Goal: Find specific page/section: Find specific page/section

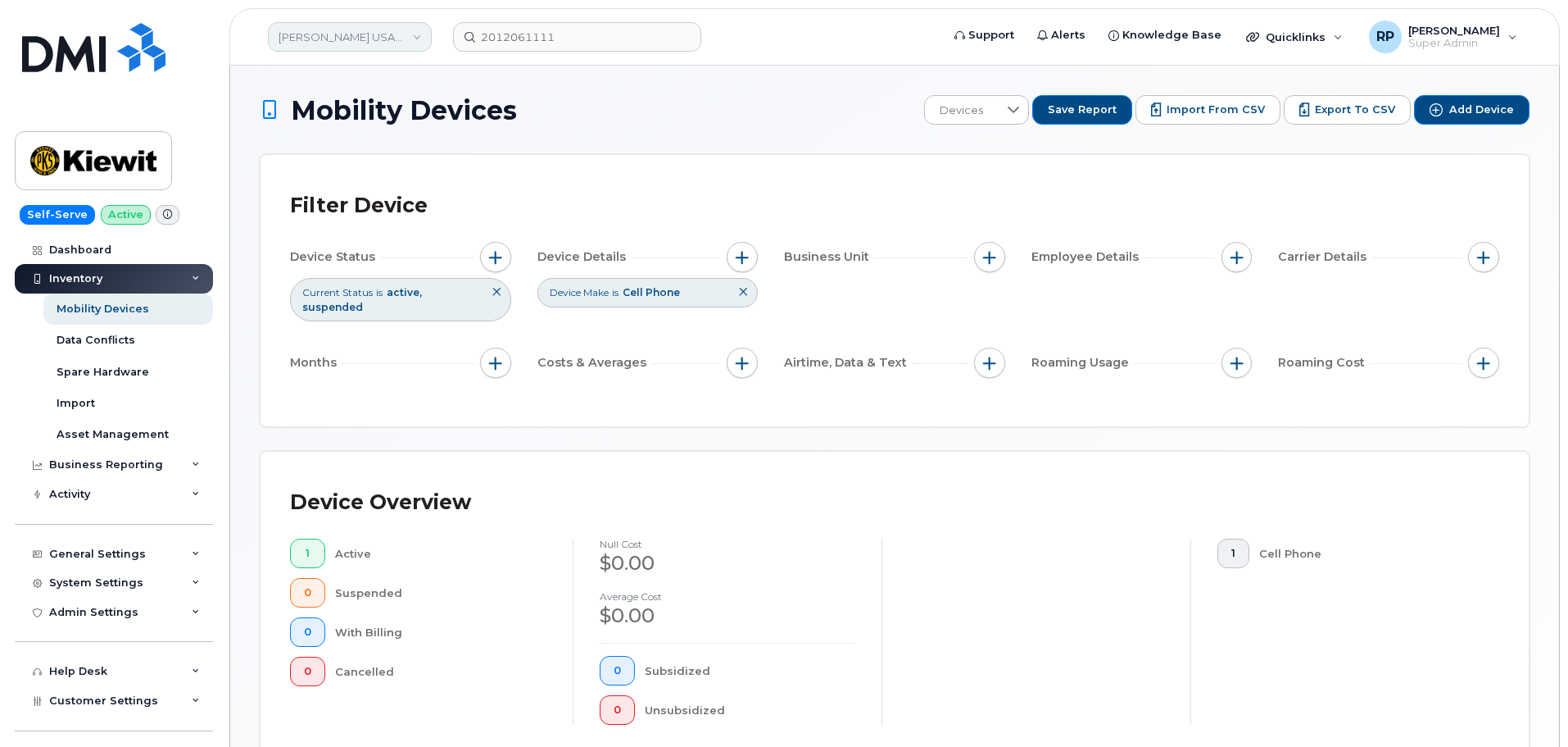
scroll to position [266, 0]
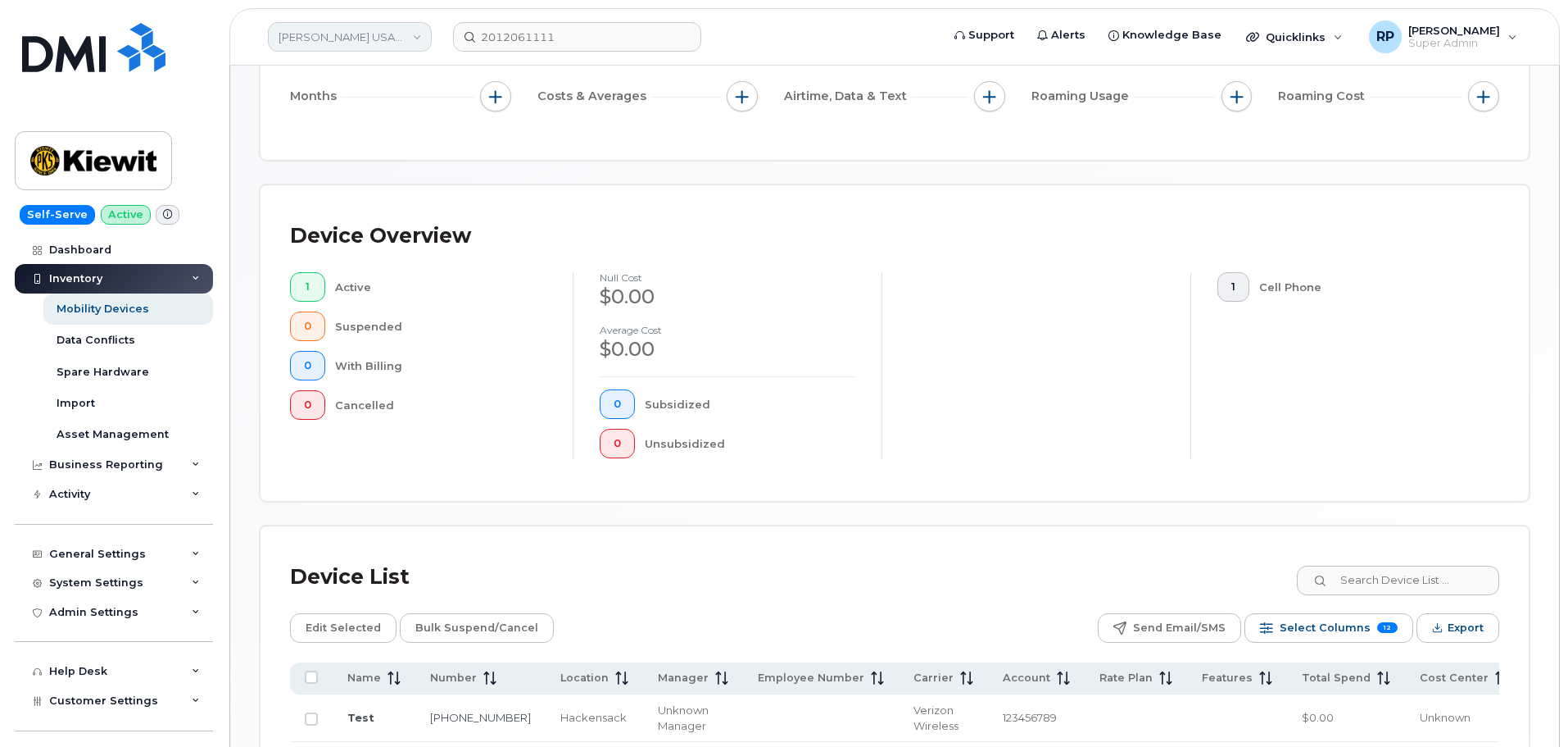
click at [377, 46] on link "[PERSON_NAME] USA (DEV Env)" at bounding box center [350, 36] width 164 height 30
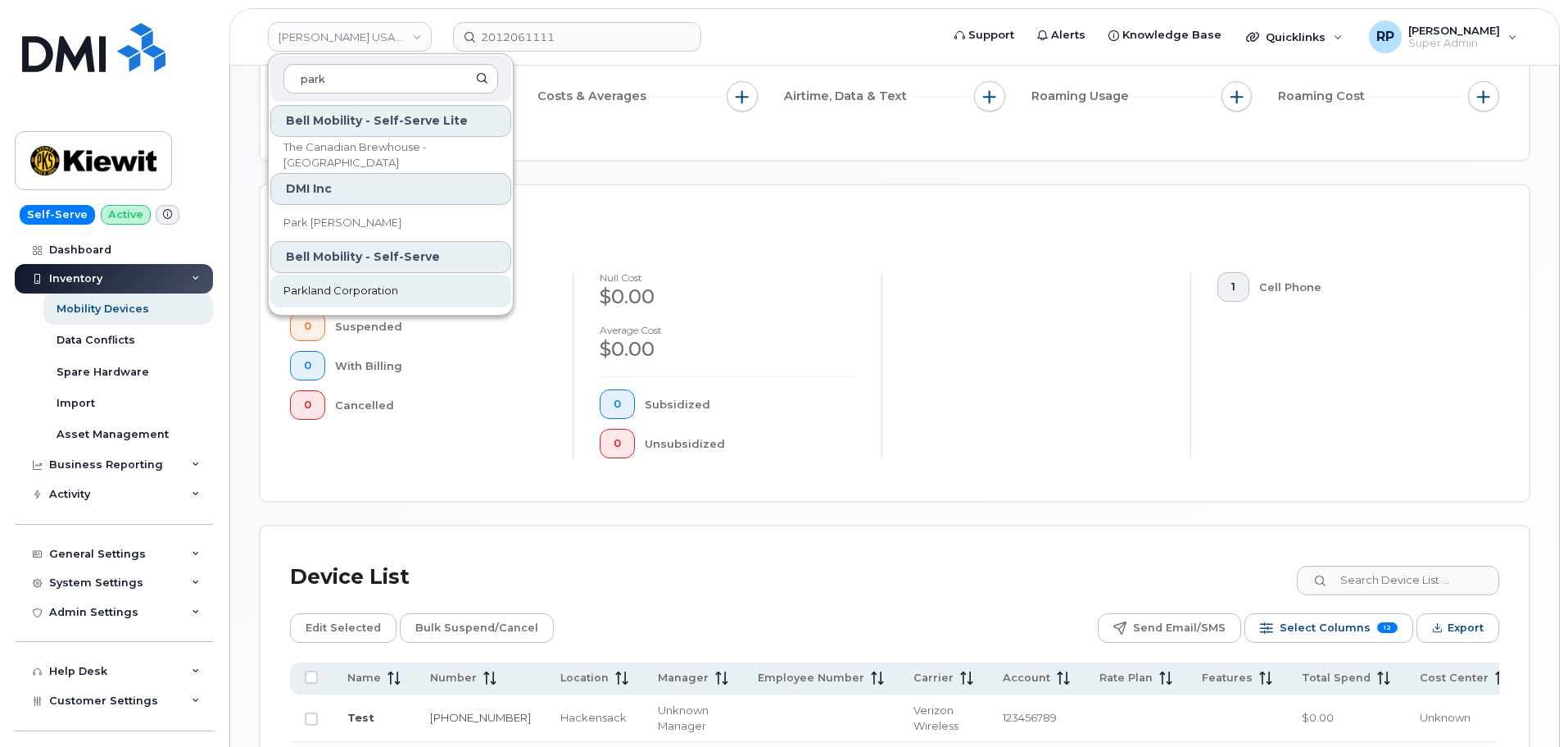
type input "park"
click at [334, 287] on span "Parkland Corporation" at bounding box center [341, 291] width 115 height 16
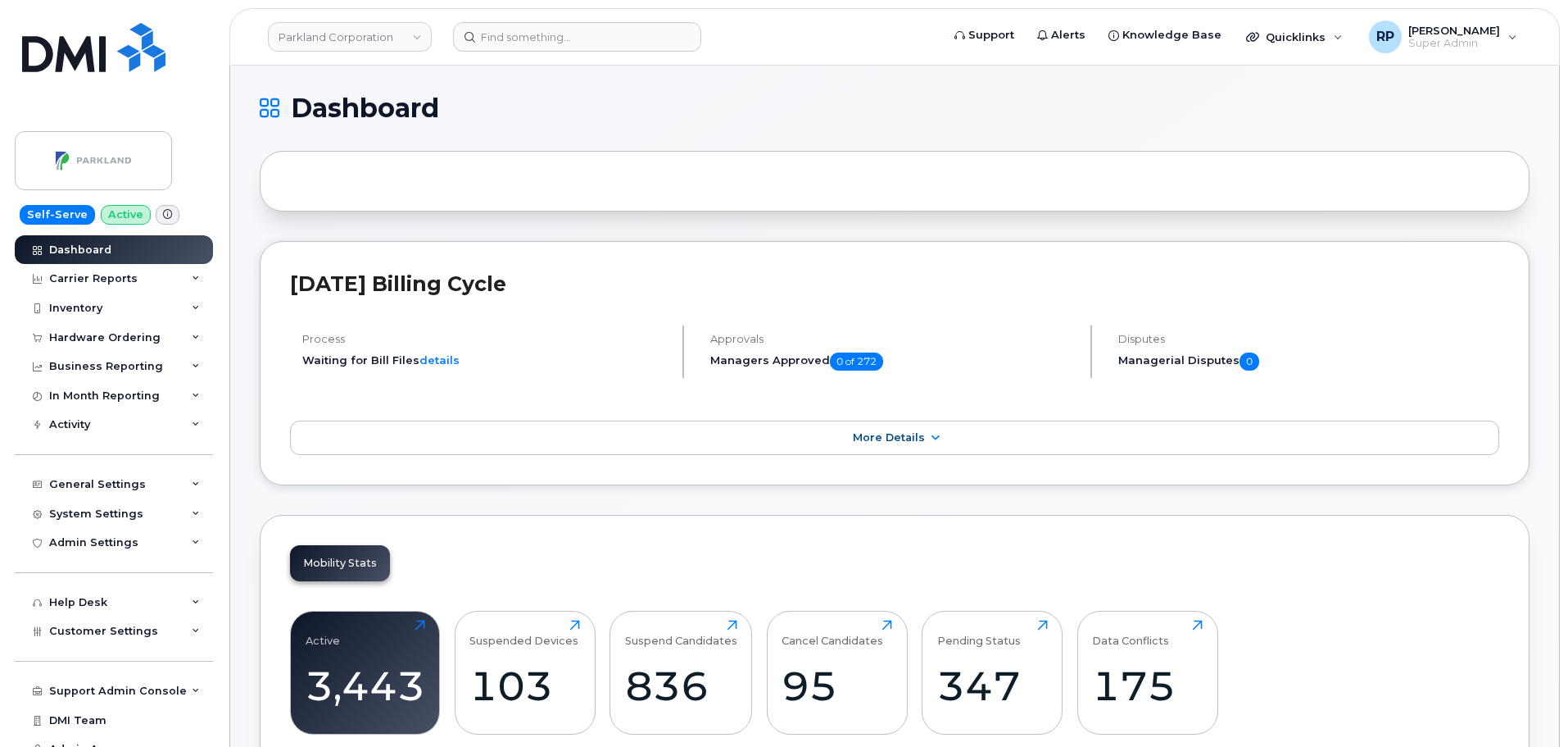
click at [612, 52] on header "Parkland Corporation Support Alerts Knowledge Base Quicklinks Suspend / Cancel …" at bounding box center [894, 37] width 1330 height 57
click at [587, 45] on input at bounding box center [577, 36] width 249 height 30
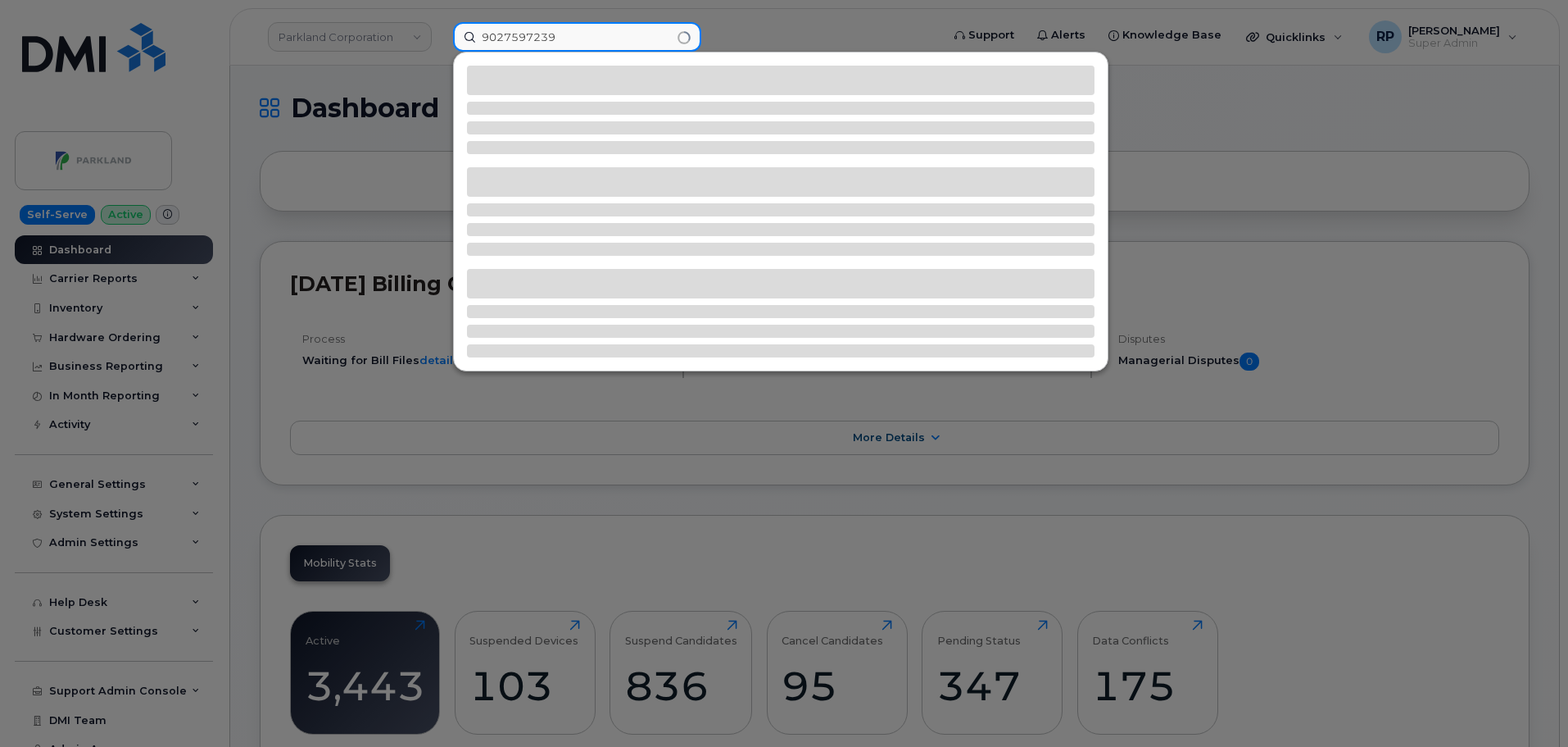
type input "9027597239"
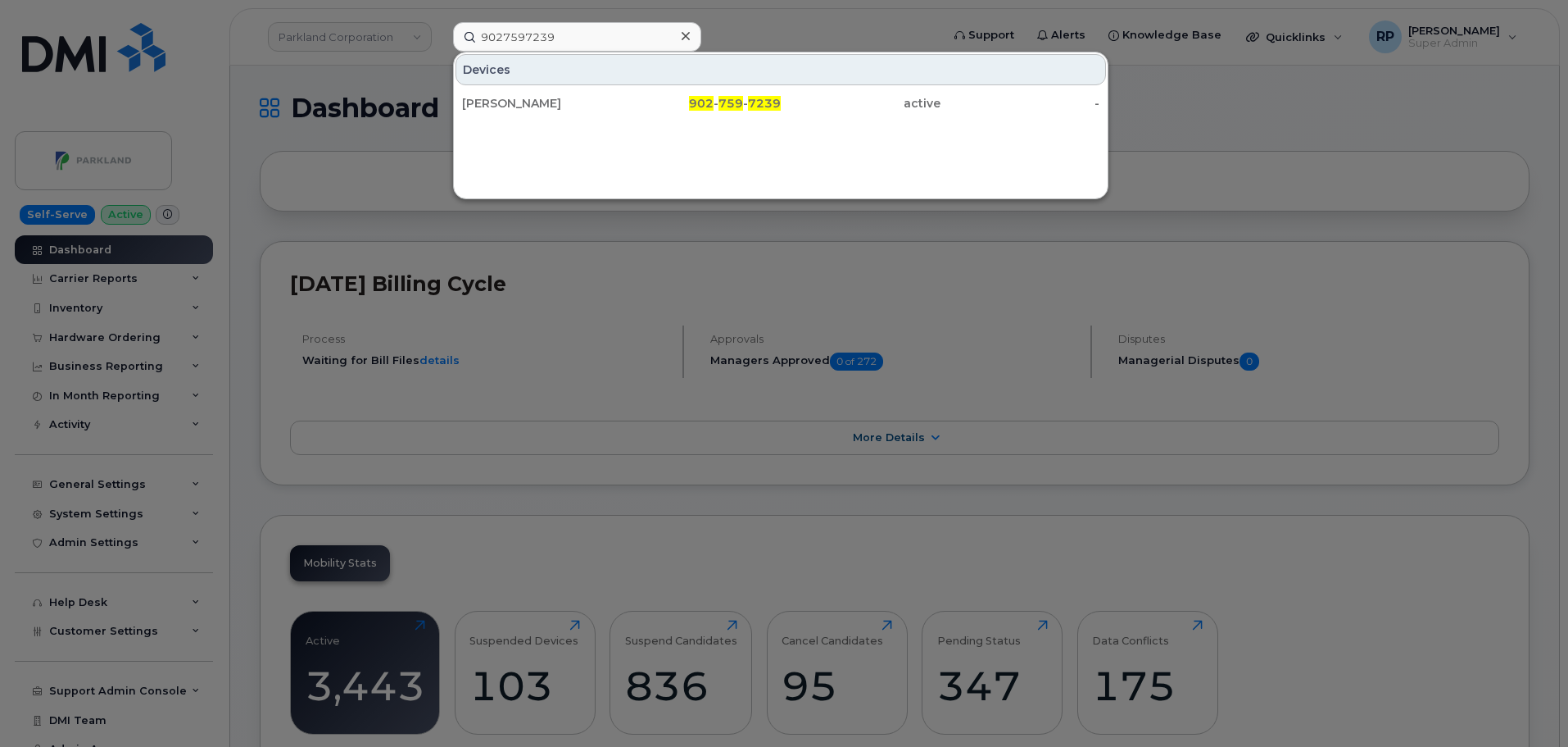
click at [585, 93] on div "Joey Mcvicar" at bounding box center [543, 103] width 160 height 30
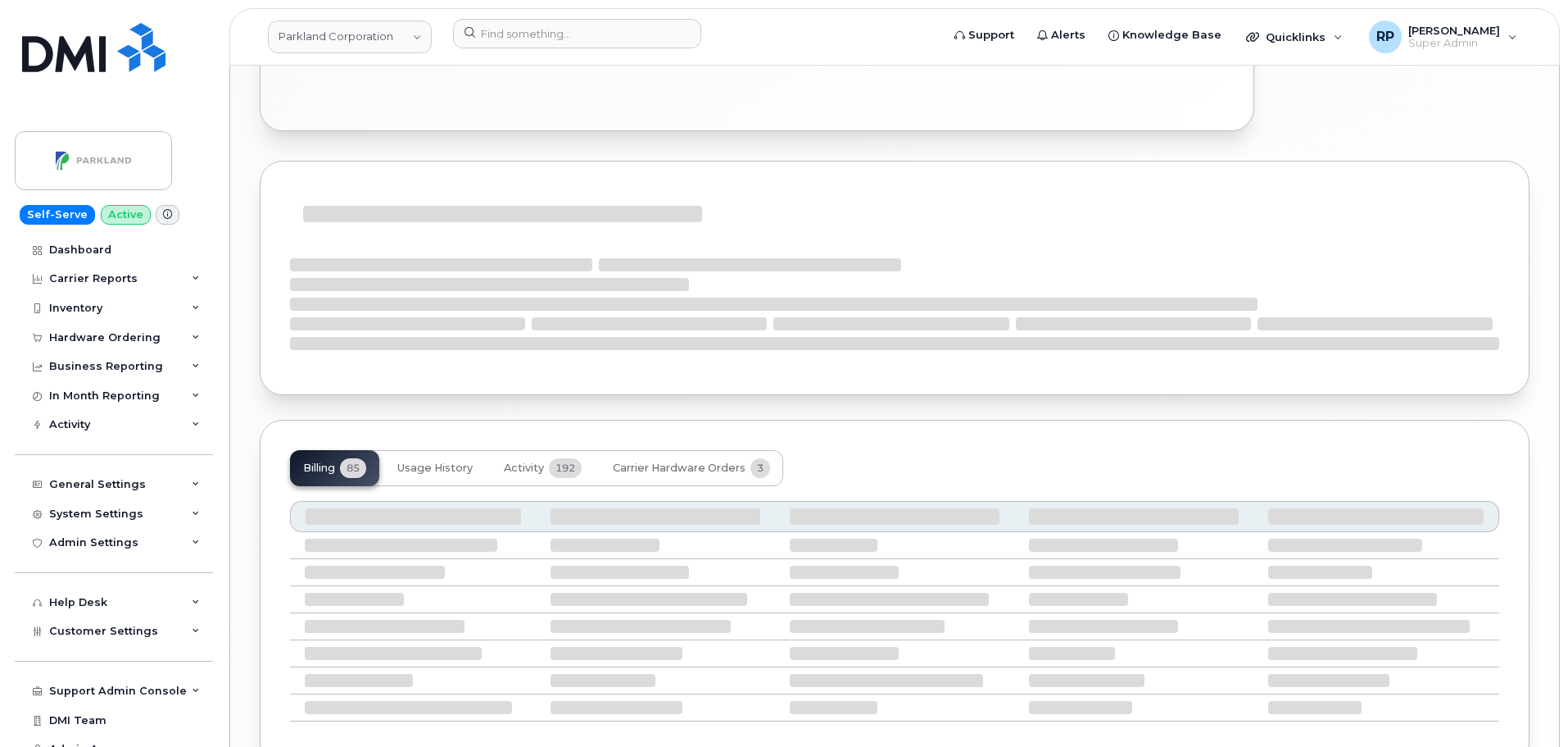
scroll to position [1191, 0]
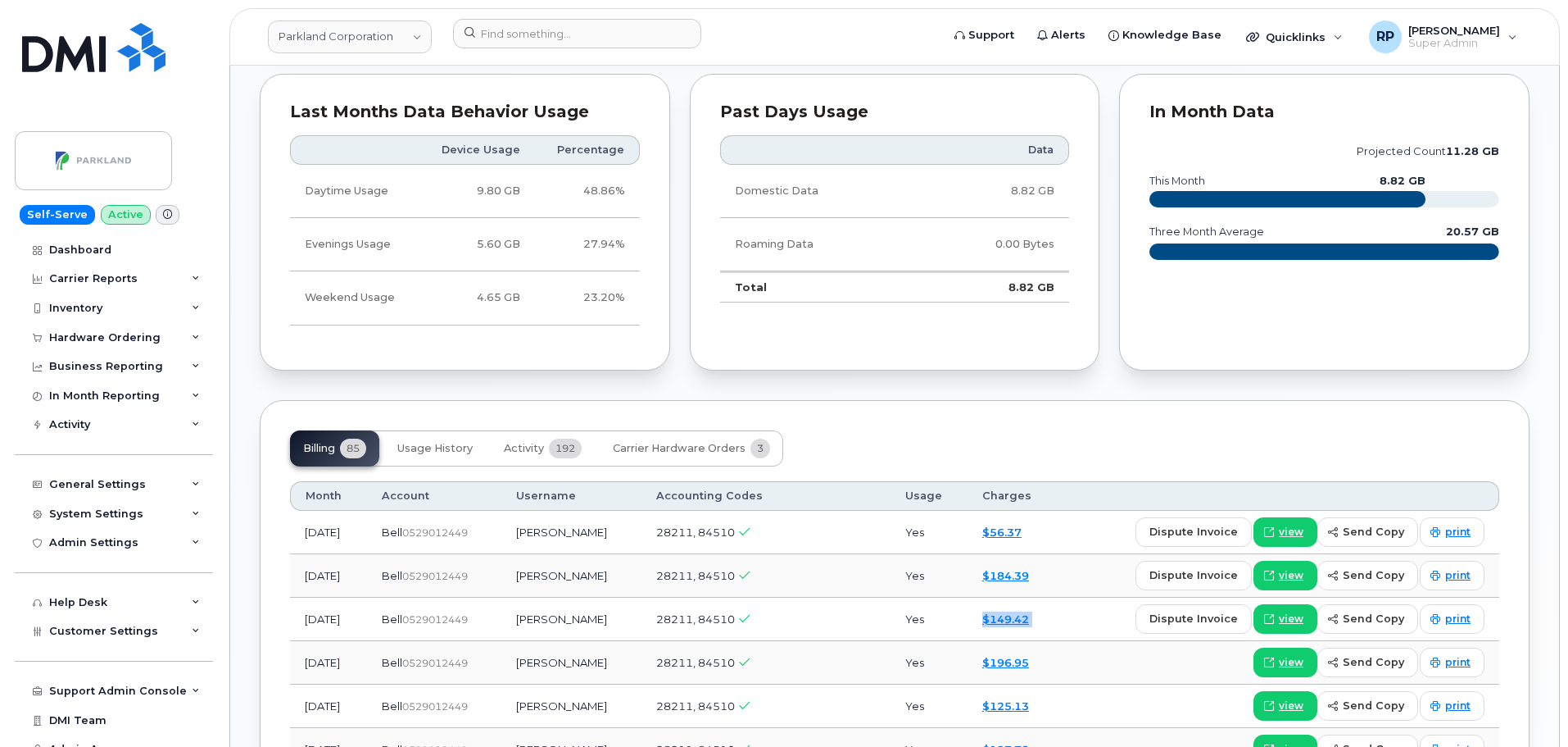
drag, startPoint x: 1006, startPoint y: 610, endPoint x: 1093, endPoint y: 611, distance: 87.0
click at [1093, 611] on tr "Jul 2025 Bell  0529012449 Joey Mcvicar 28211, 84510 Yes $149.42 dispute invoice…" at bounding box center [894, 620] width 1209 height 44
click at [960, 431] on div "Billing 85 Usage History Activity 192 Carrier Hardware Orders 3" at bounding box center [894, 449] width 1209 height 36
